Goal: Navigation & Orientation: Find specific page/section

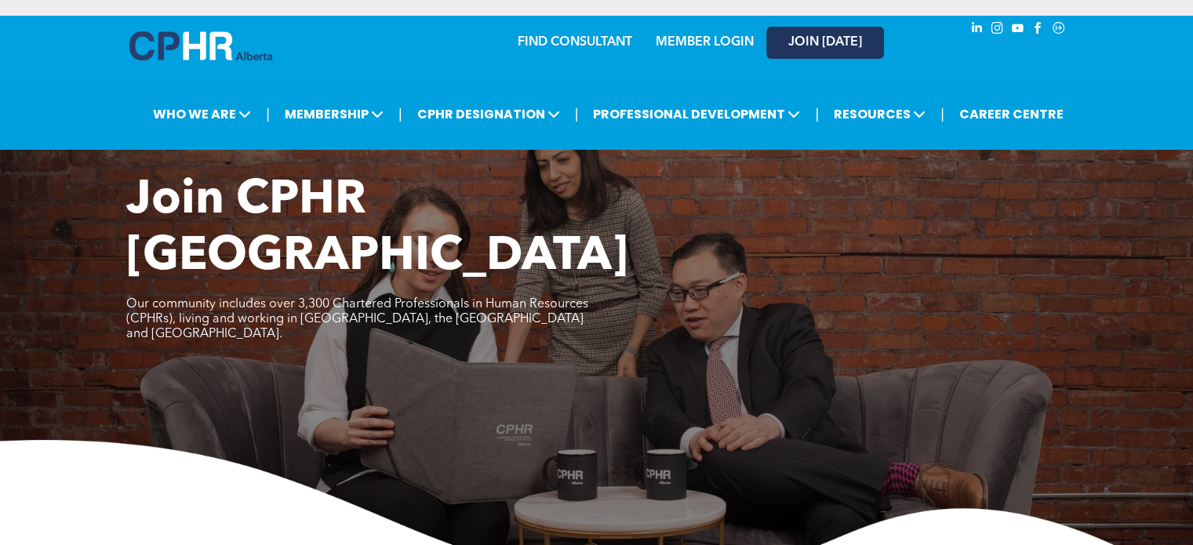
click at [830, 42] on span "JOIN [DATE]" at bounding box center [825, 42] width 74 height 15
click at [587, 440] on img at bounding box center [596, 514] width 1193 height 149
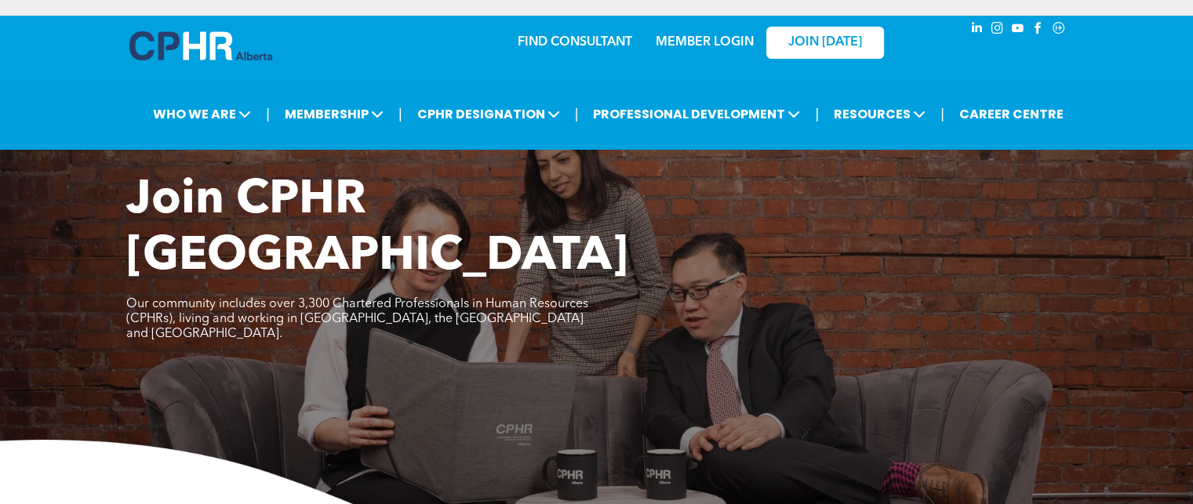
click at [688, 33] on div "MEMBER LOGIN" at bounding box center [704, 38] width 102 height 28
click at [694, 43] on link "MEMBER LOGIN" at bounding box center [705, 42] width 98 height 13
click at [709, 43] on link "MEMBER LOGIN" at bounding box center [705, 42] width 98 height 13
click at [728, 32] on div "MEMBER LOGIN" at bounding box center [704, 38] width 102 height 28
click at [728, 36] on link "MEMBER LOGIN" at bounding box center [705, 42] width 98 height 13
